Goal: Transaction & Acquisition: Book appointment/travel/reservation

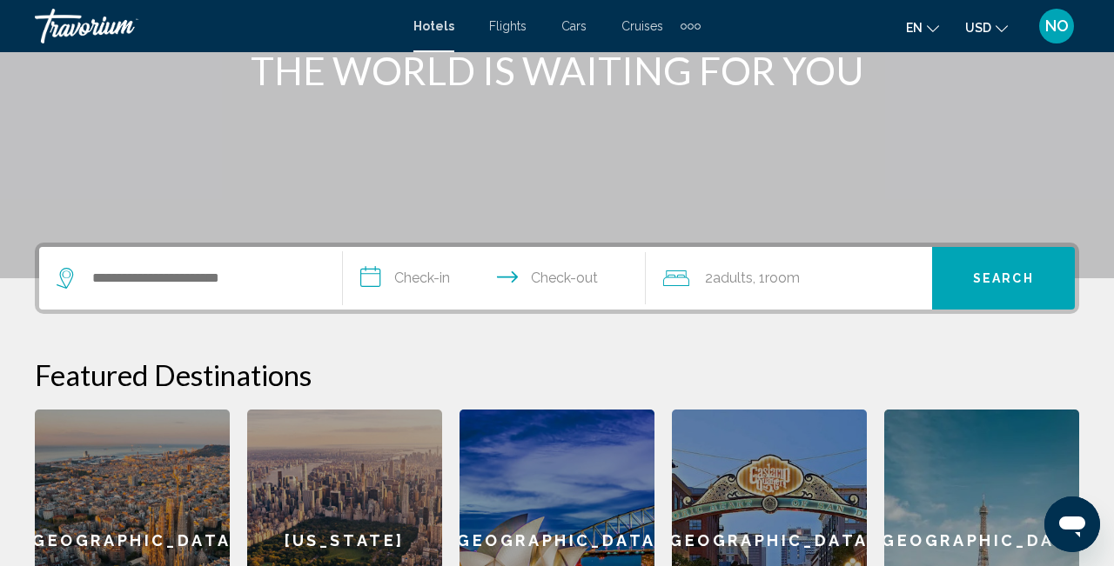
scroll to position [242, 0]
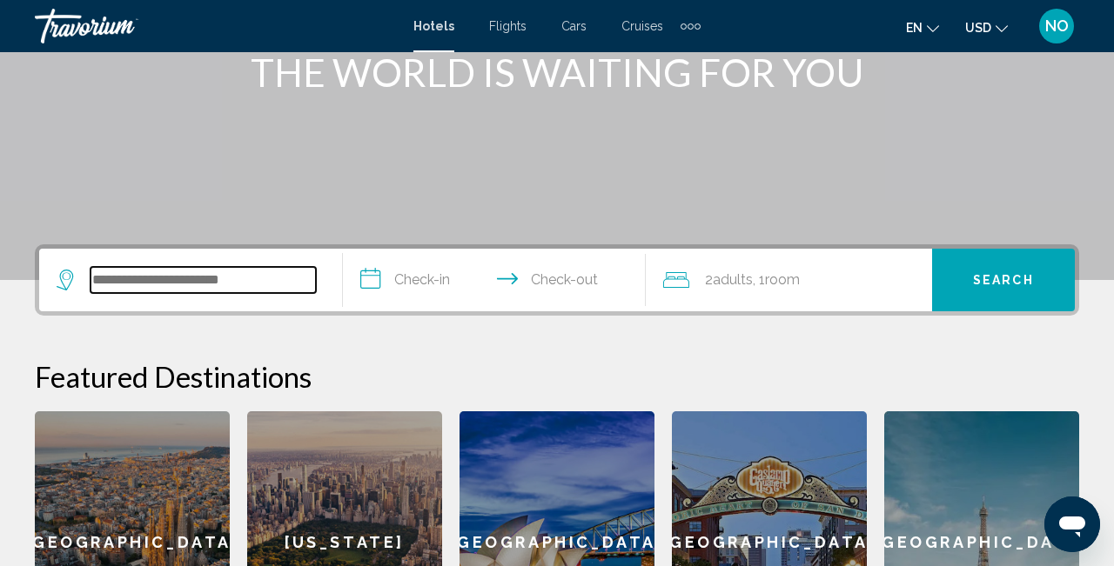
click at [133, 284] on input "Search widget" at bounding box center [202, 280] width 225 height 26
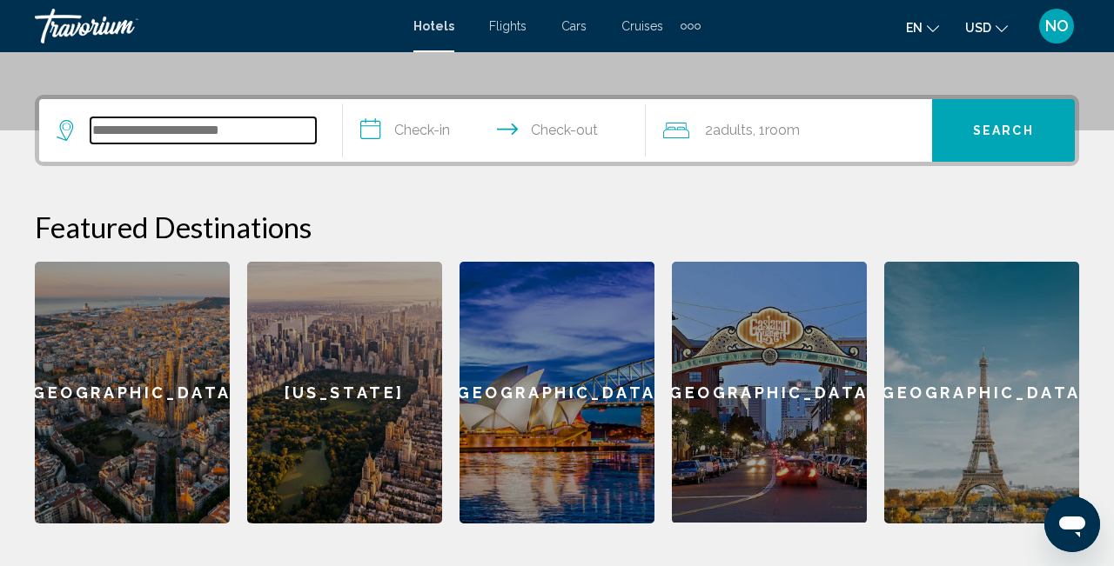
scroll to position [430, 0]
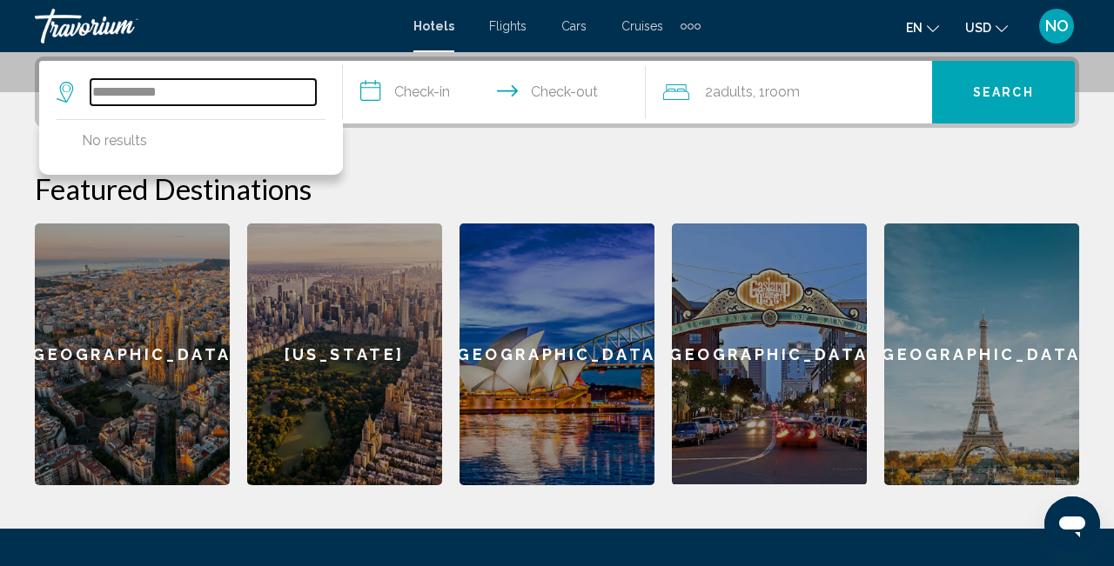
click at [141, 99] on input "**********" at bounding box center [202, 92] width 225 height 26
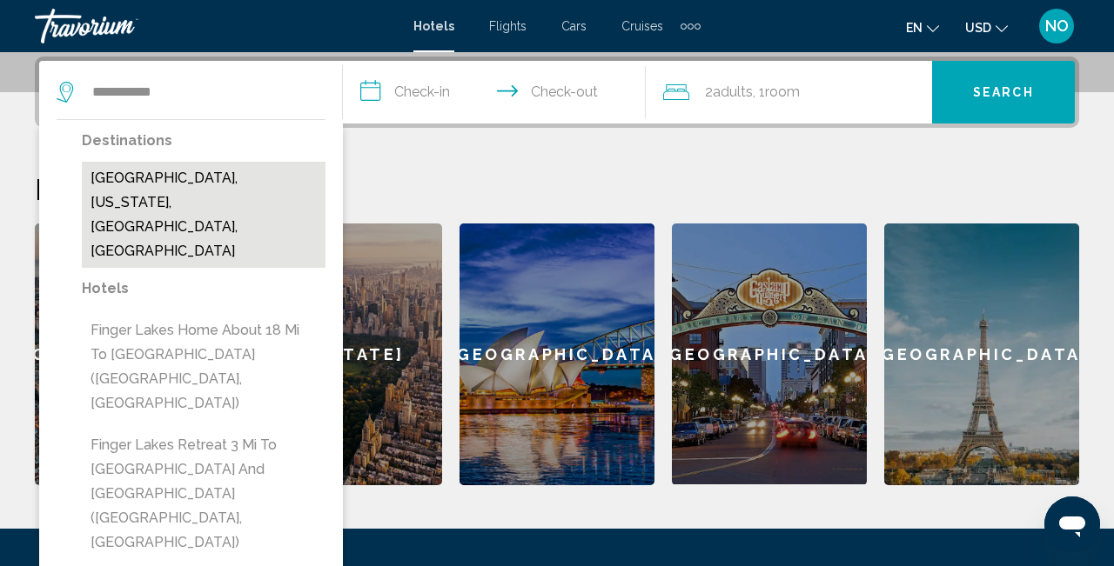
click at [251, 207] on button "[GEOGRAPHIC_DATA], [US_STATE], [GEOGRAPHIC_DATA], [GEOGRAPHIC_DATA]" at bounding box center [204, 215] width 244 height 106
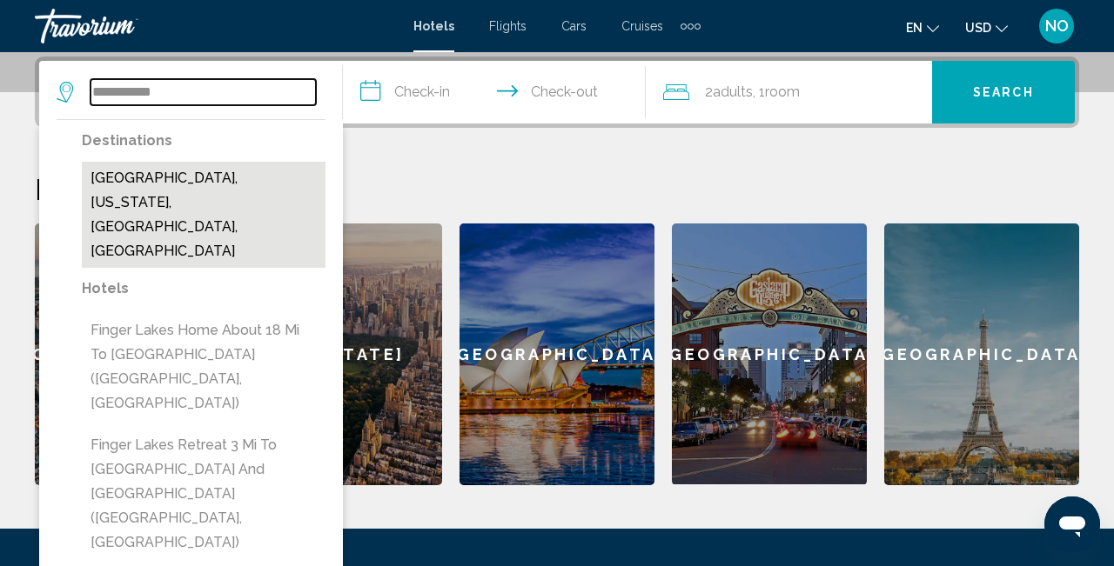
type input "**********"
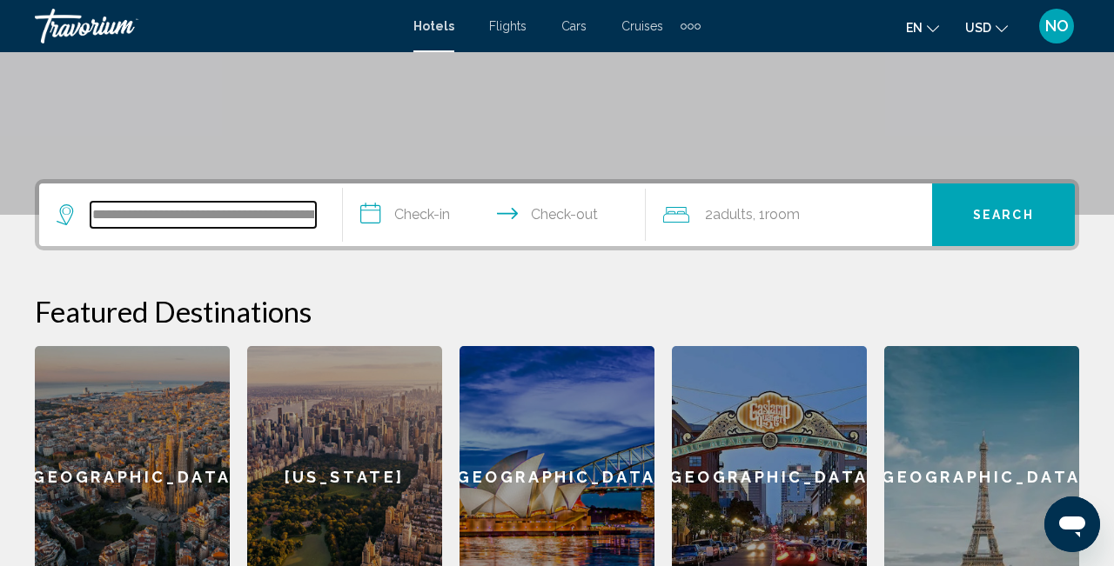
scroll to position [311, 0]
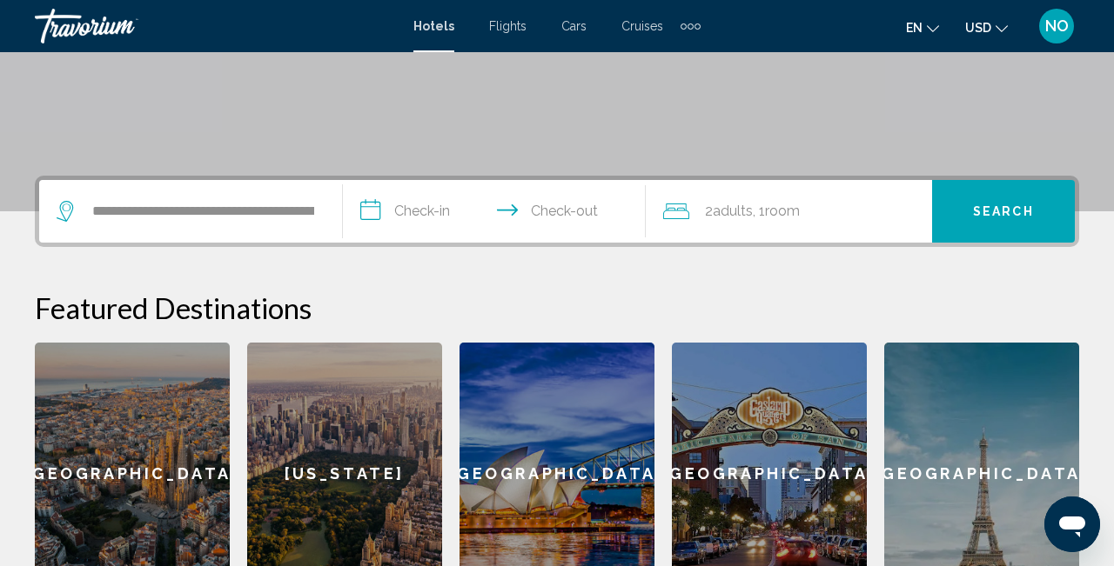
click at [814, 214] on div "2 Adult Adults , 1 Room rooms" at bounding box center [797, 211] width 269 height 24
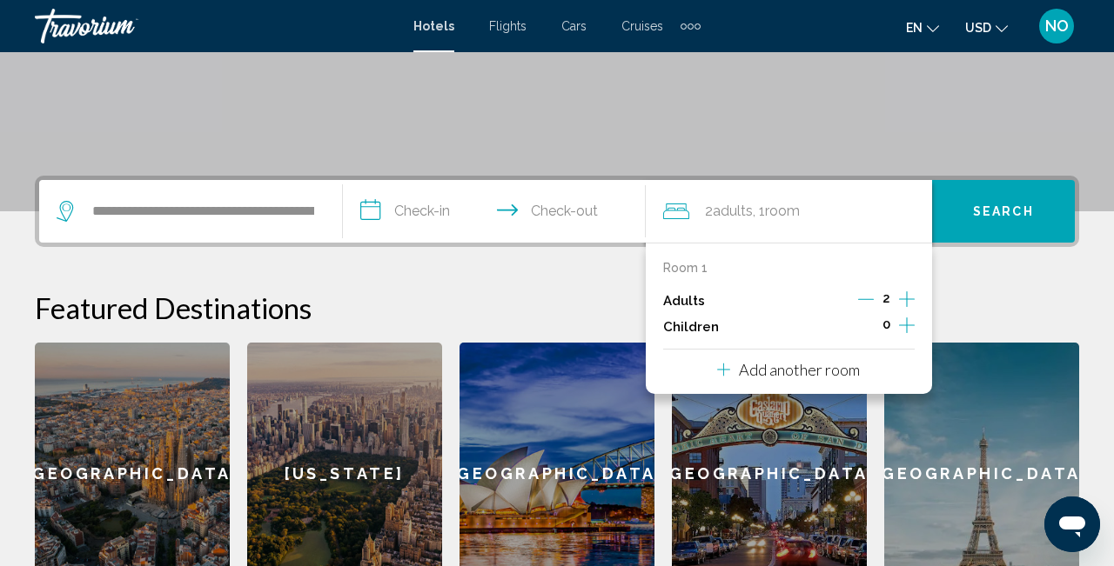
scroll to position [430, 0]
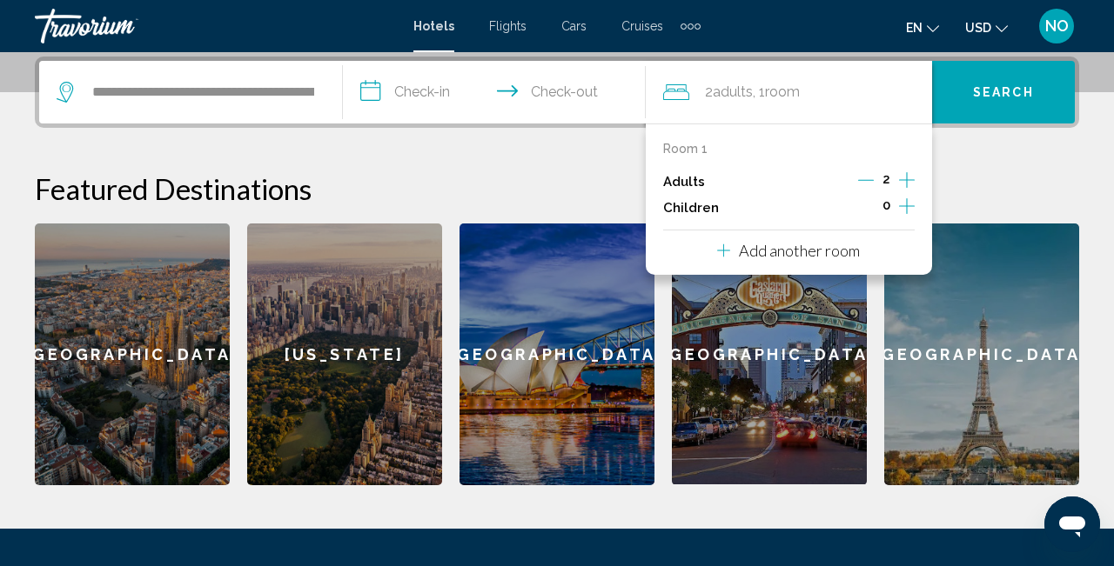
click at [504, 157] on div "**********" at bounding box center [557, 271] width 1114 height 429
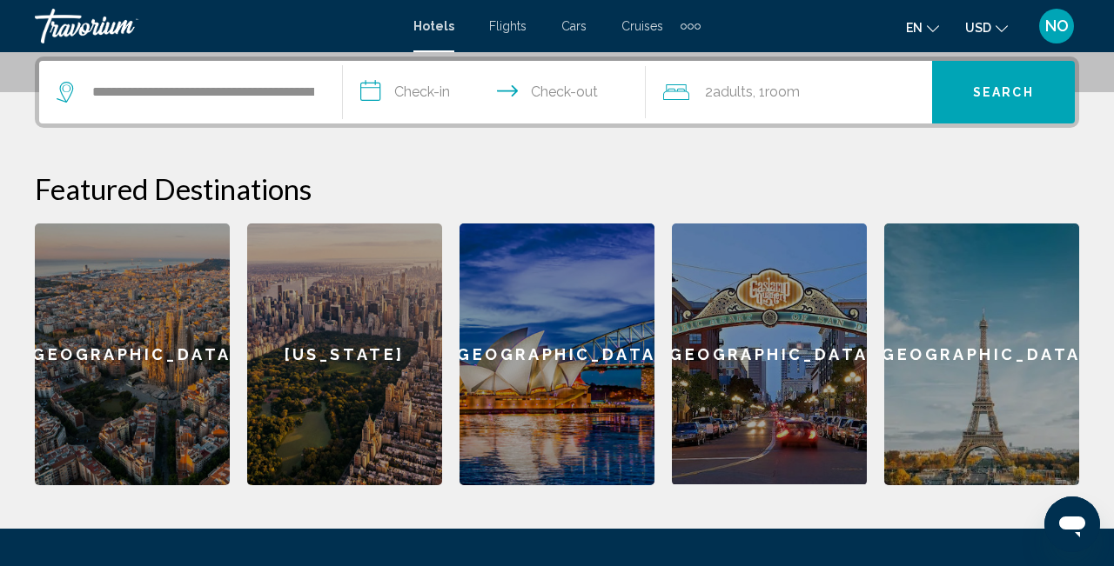
click at [821, 94] on div "2 Adult Adults , 1 Room rooms" at bounding box center [797, 92] width 269 height 24
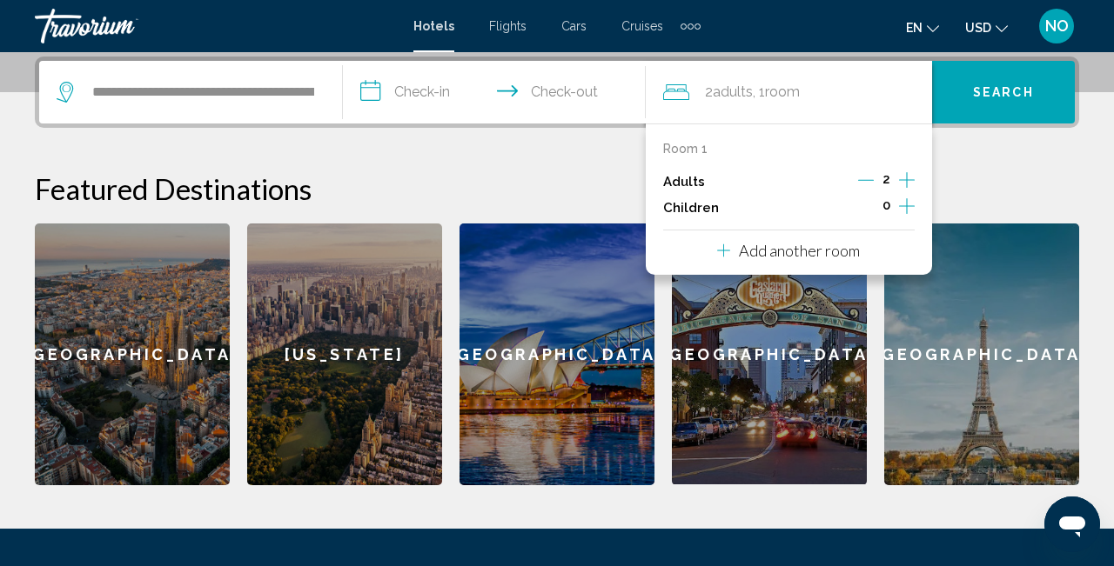
click at [908, 176] on icon "Increment adults" at bounding box center [907, 180] width 16 height 21
click at [905, 211] on icon "Increment children" at bounding box center [907, 206] width 16 height 21
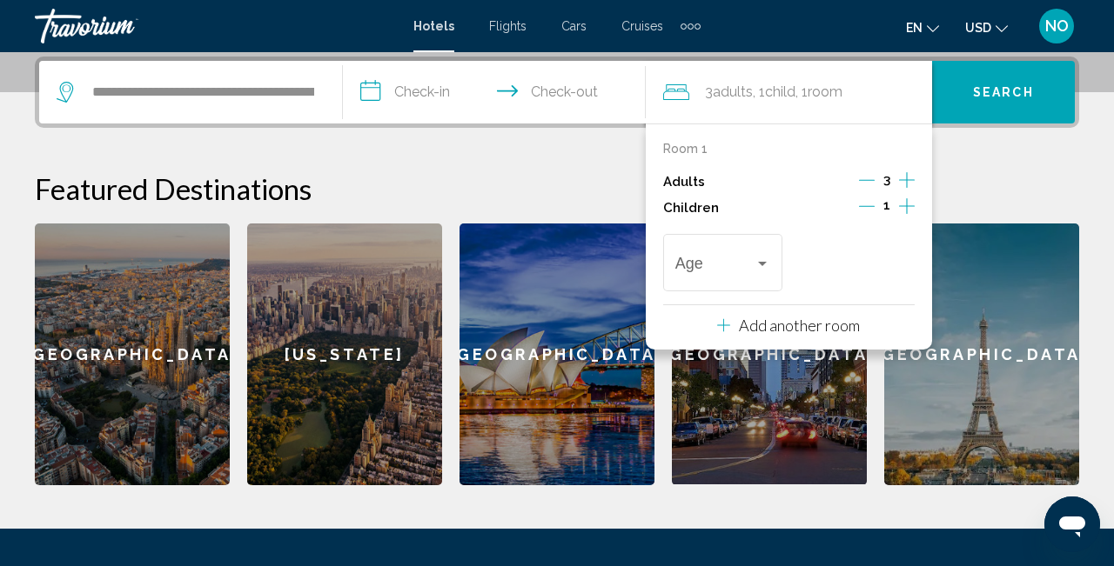
click at [1003, 108] on button "Search" at bounding box center [1003, 92] width 143 height 63
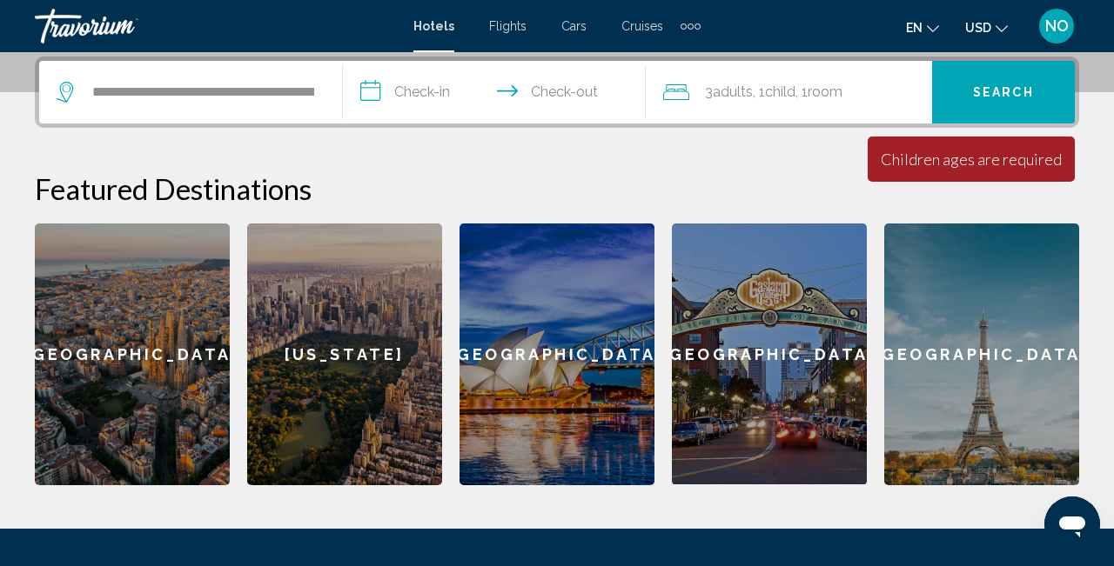
click at [546, 84] on input "**********" at bounding box center [498, 95] width 311 height 68
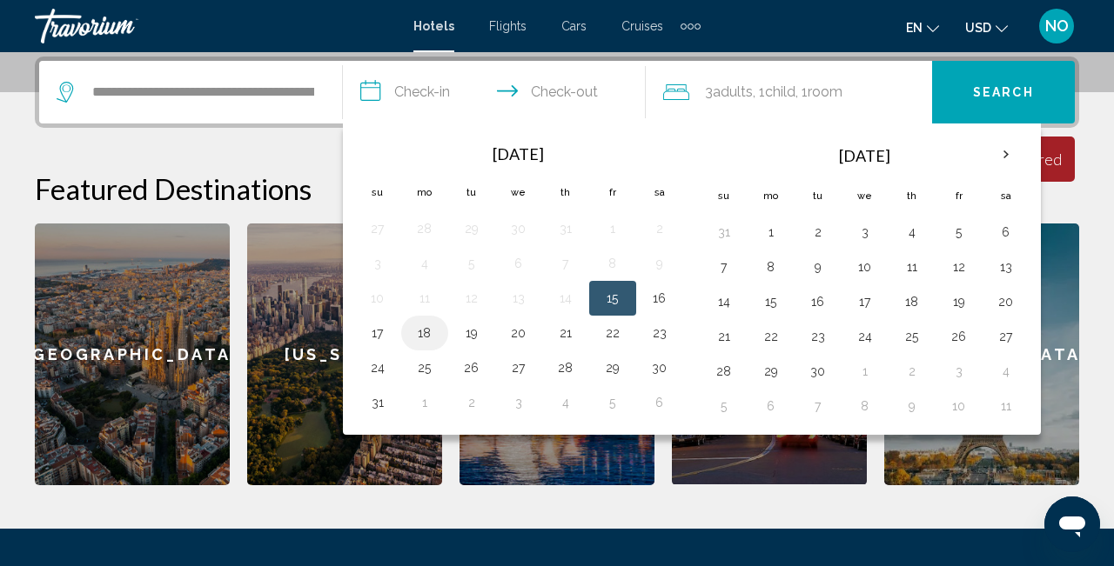
click at [420, 335] on button "18" at bounding box center [425, 333] width 28 height 24
click at [525, 337] on button "20" at bounding box center [519, 333] width 28 height 24
type input "**********"
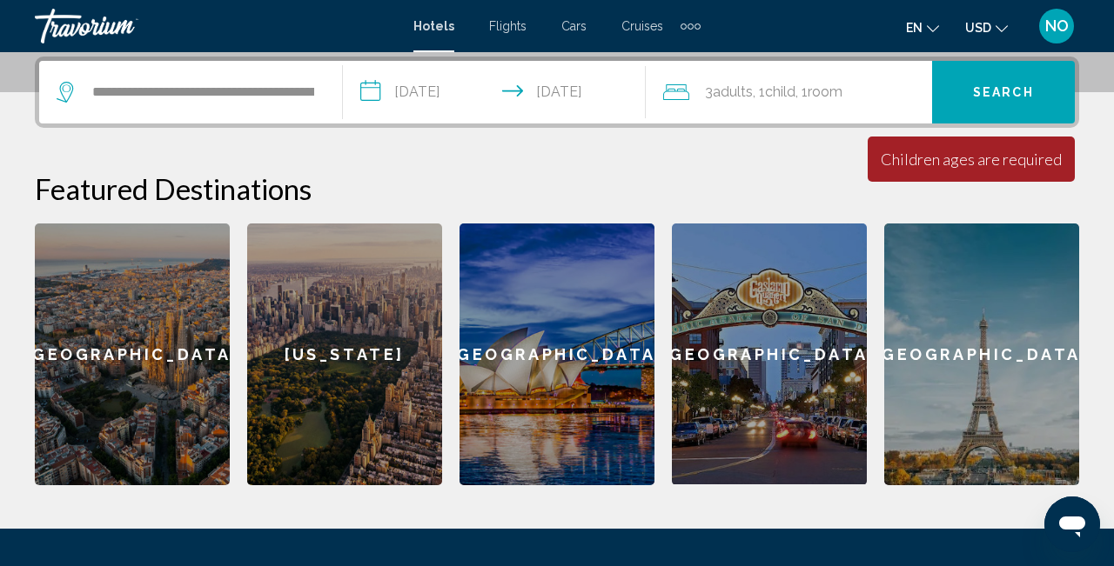
click at [842, 83] on span ", 1 Room rooms" at bounding box center [818, 92] width 47 height 24
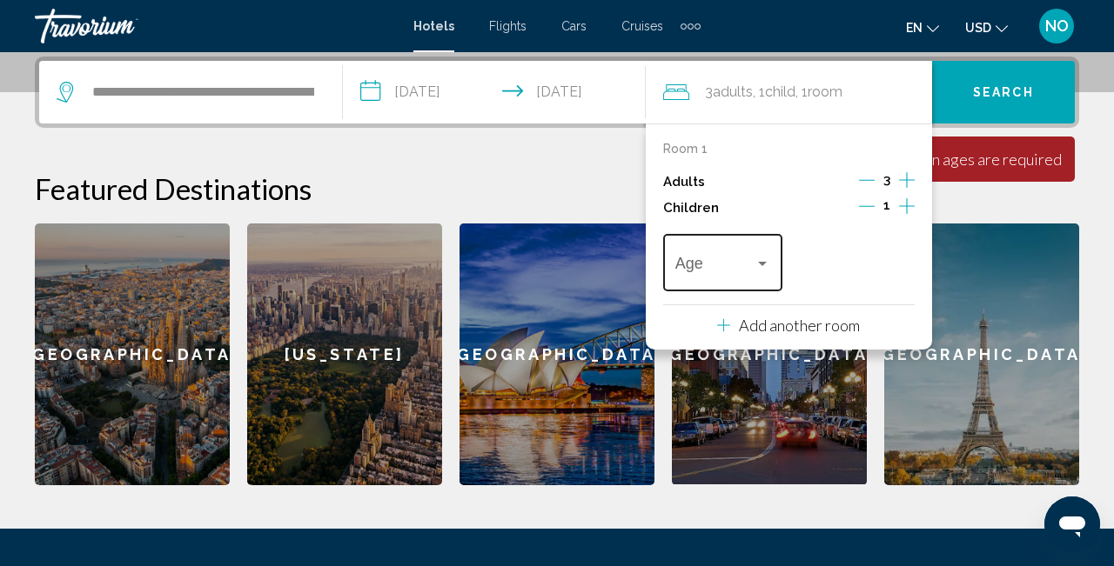
click at [751, 271] on span "Travelers: 3 adults, 1 child" at bounding box center [715, 266] width 80 height 17
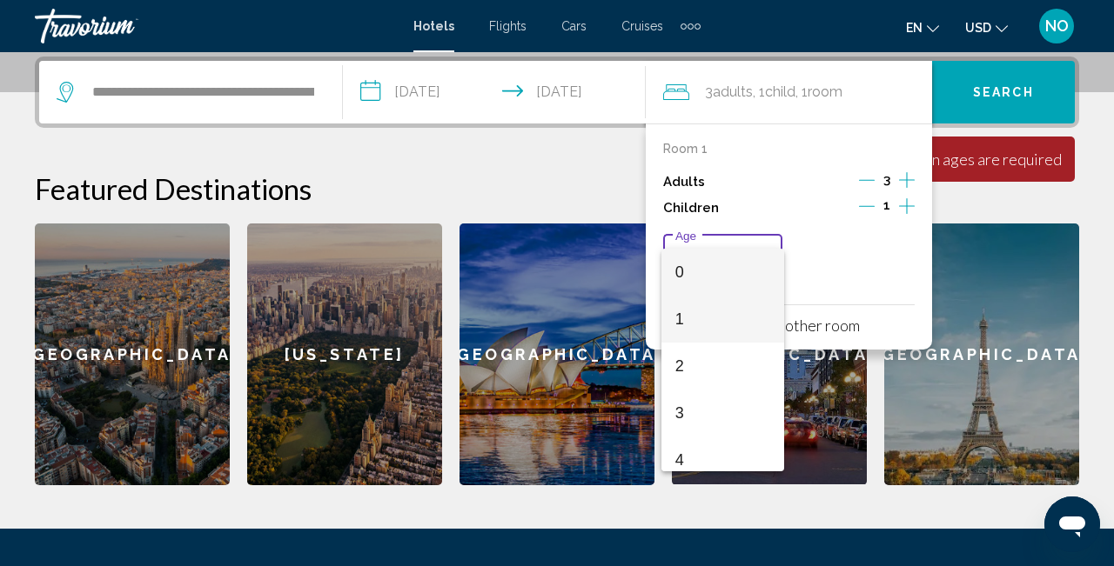
click at [749, 332] on span "1" at bounding box center [723, 319] width 96 height 47
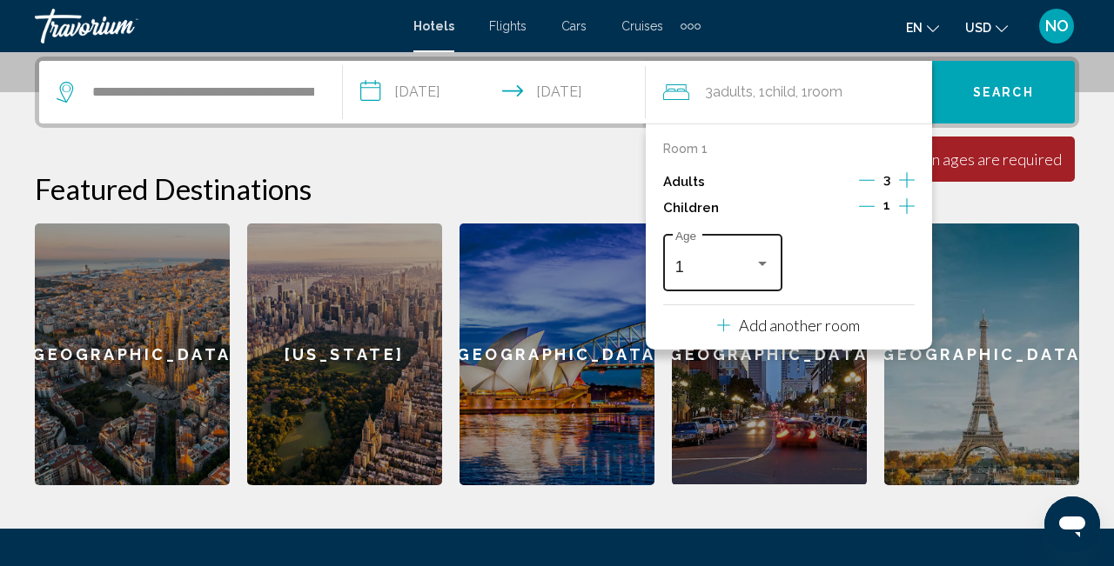
click at [766, 271] on div "Travelers: 3 adults, 1 child" at bounding box center [762, 264] width 16 height 14
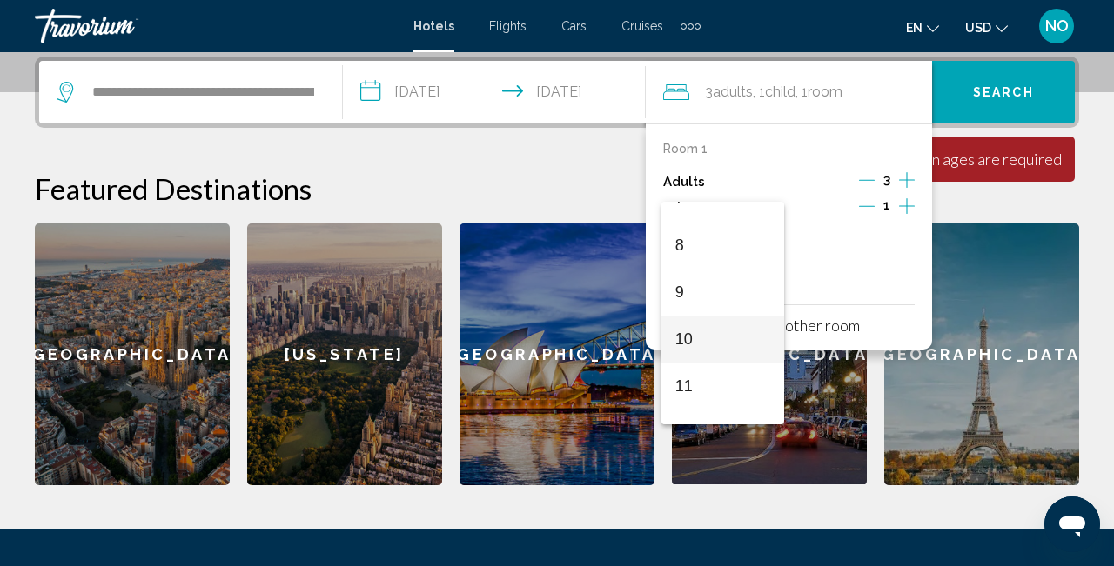
scroll to position [338, 0]
click at [727, 279] on span "8" at bounding box center [723, 262] width 96 height 47
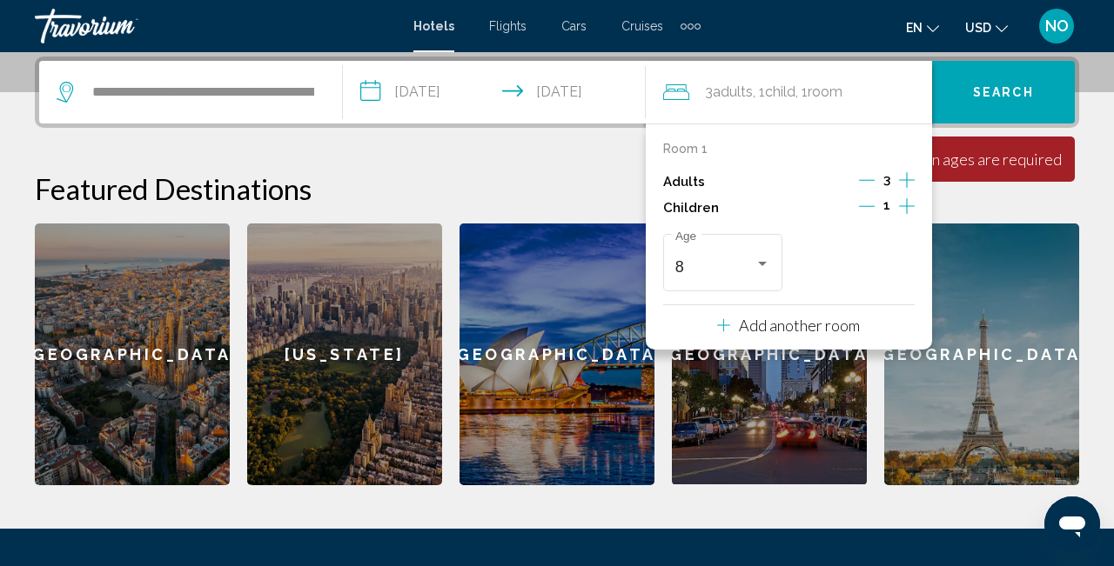
click at [864, 186] on icon "Decrement adults" at bounding box center [867, 180] width 16 height 16
click at [910, 214] on icon "Increment children" at bounding box center [907, 206] width 16 height 21
click at [886, 264] on span "Travelers: 2 adults, 2 children" at bounding box center [847, 266] width 80 height 17
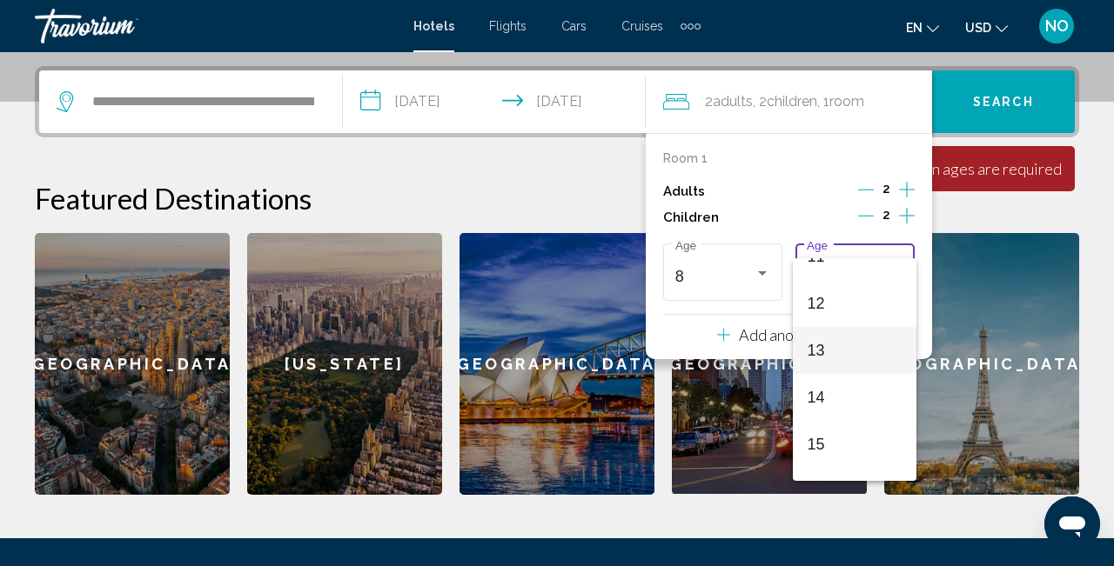
scroll to position [541, 0]
click at [862, 314] on span "12" at bounding box center [855, 304] width 96 height 47
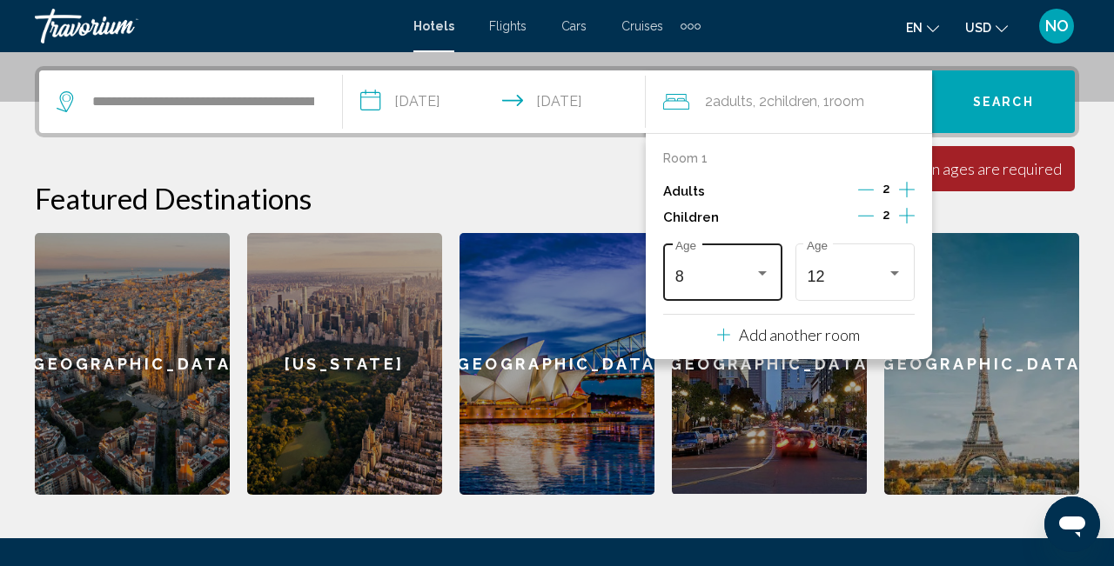
click at [720, 272] on div "8 Age" at bounding box center [723, 270] width 96 height 62
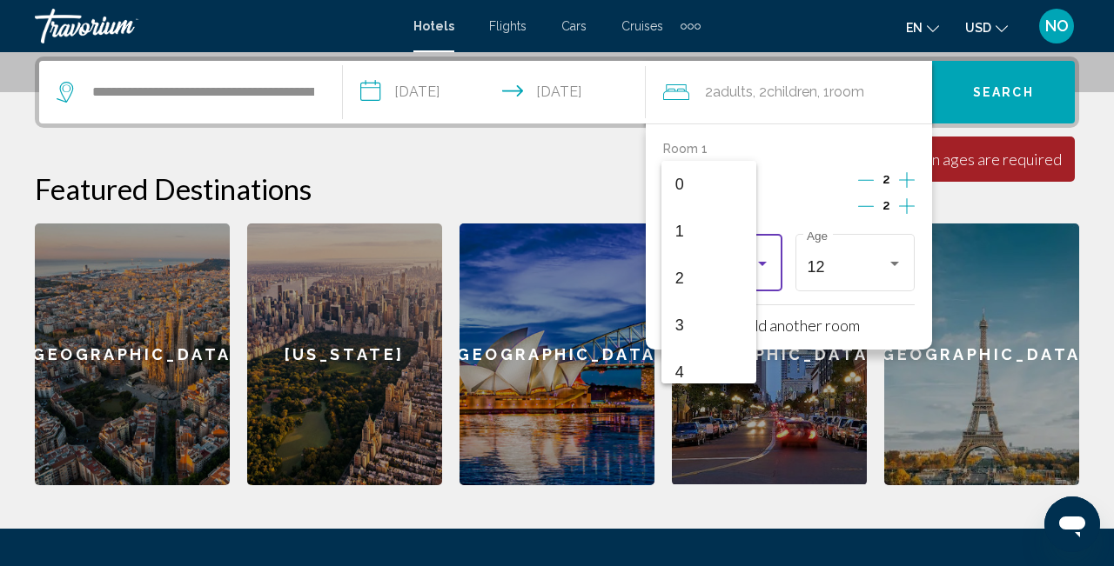
scroll to position [288, 0]
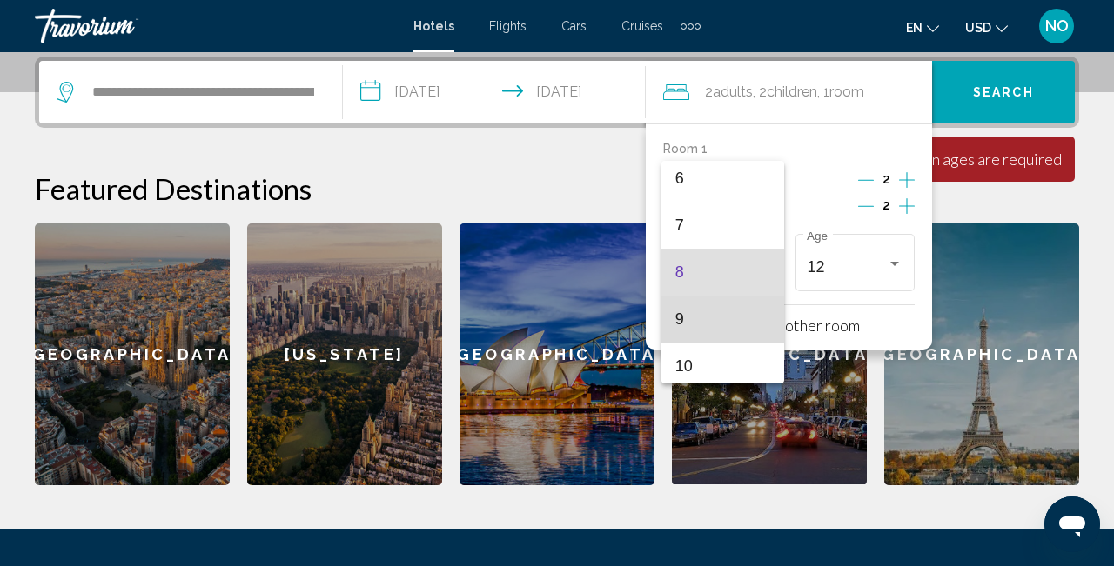
click at [693, 305] on span "9" at bounding box center [723, 319] width 96 height 47
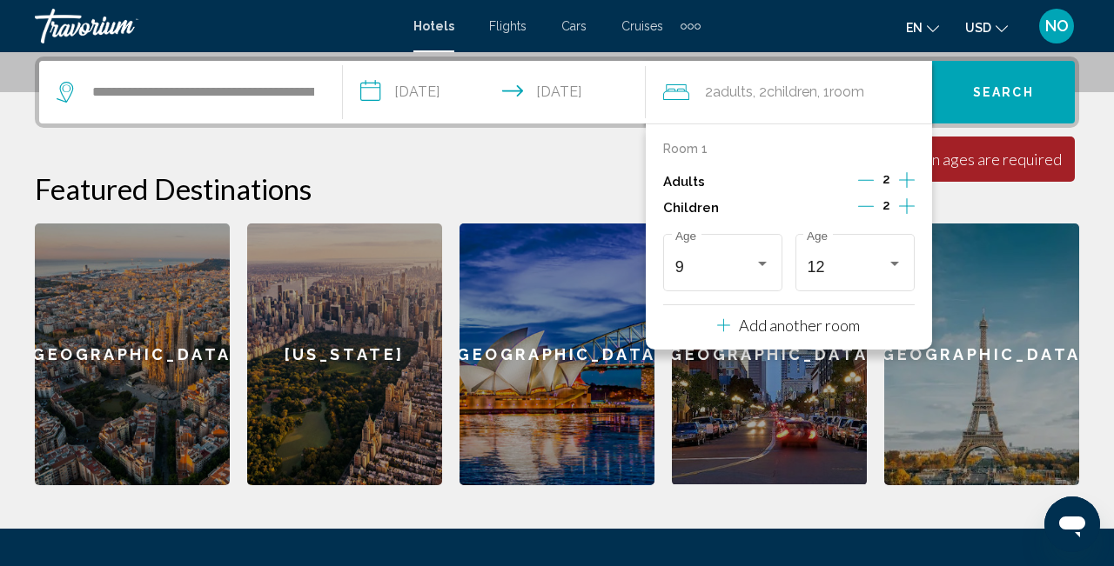
click at [974, 191] on h2 "Featured Destinations" at bounding box center [557, 188] width 1044 height 35
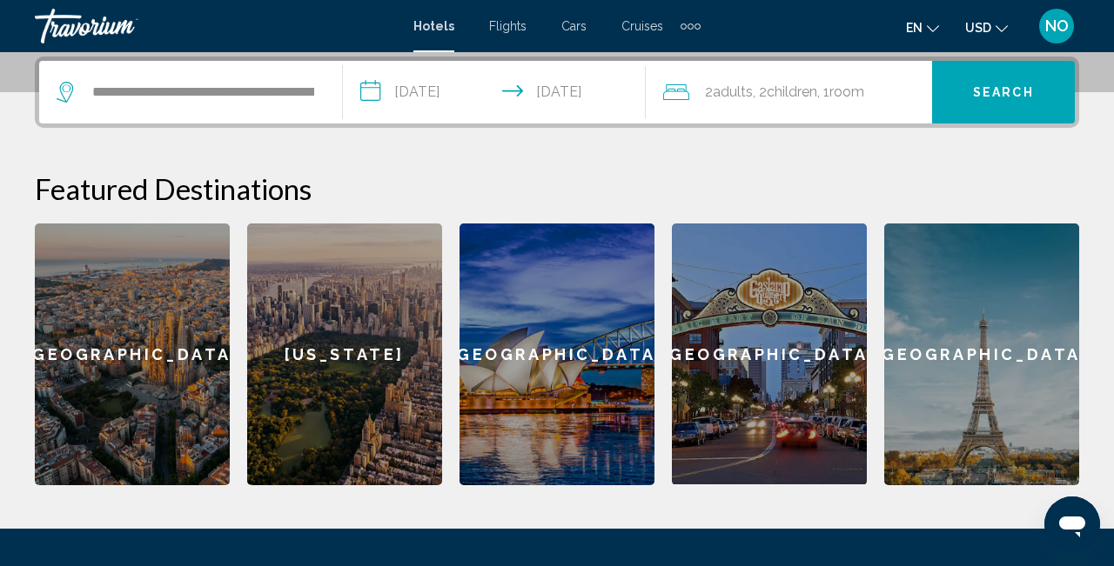
click at [1018, 79] on button "Search" at bounding box center [1003, 92] width 143 height 63
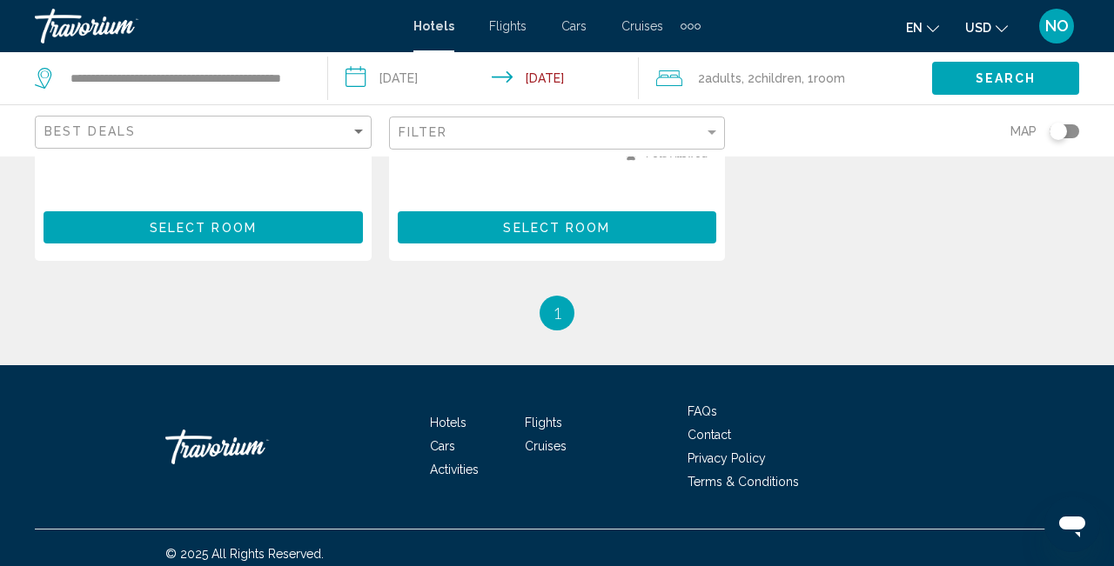
scroll to position [1922, 0]
